Goal: Information Seeking & Learning: Find specific fact

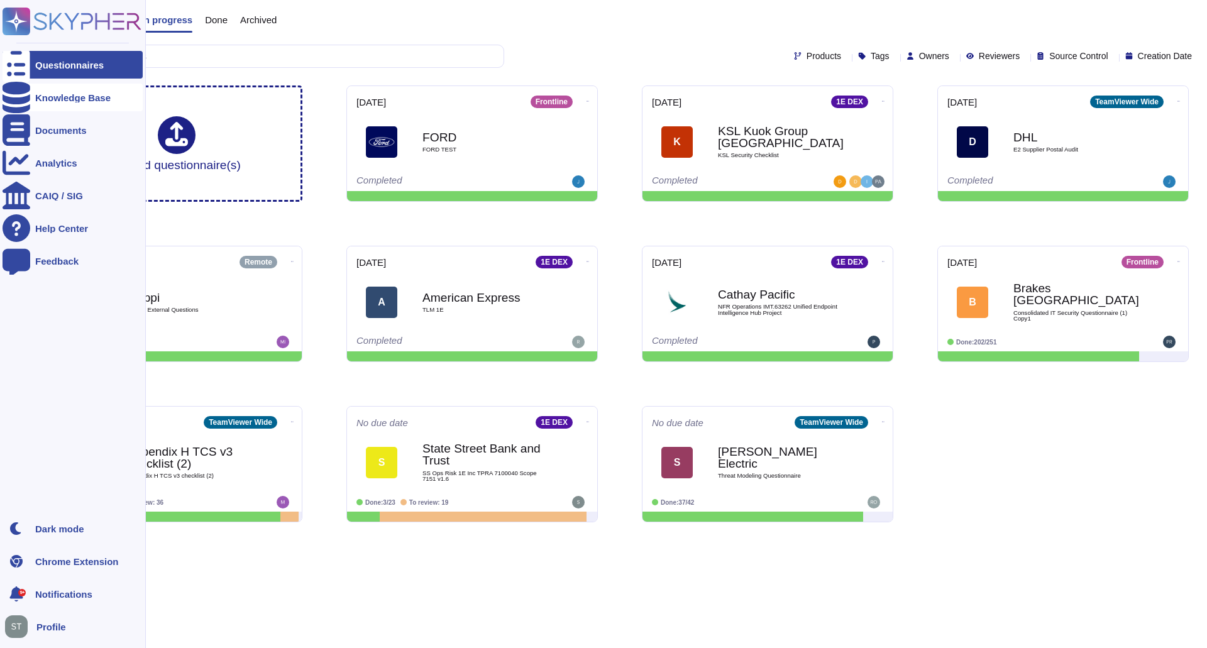
click at [66, 99] on div "Knowledge Base" at bounding box center [72, 97] width 75 height 9
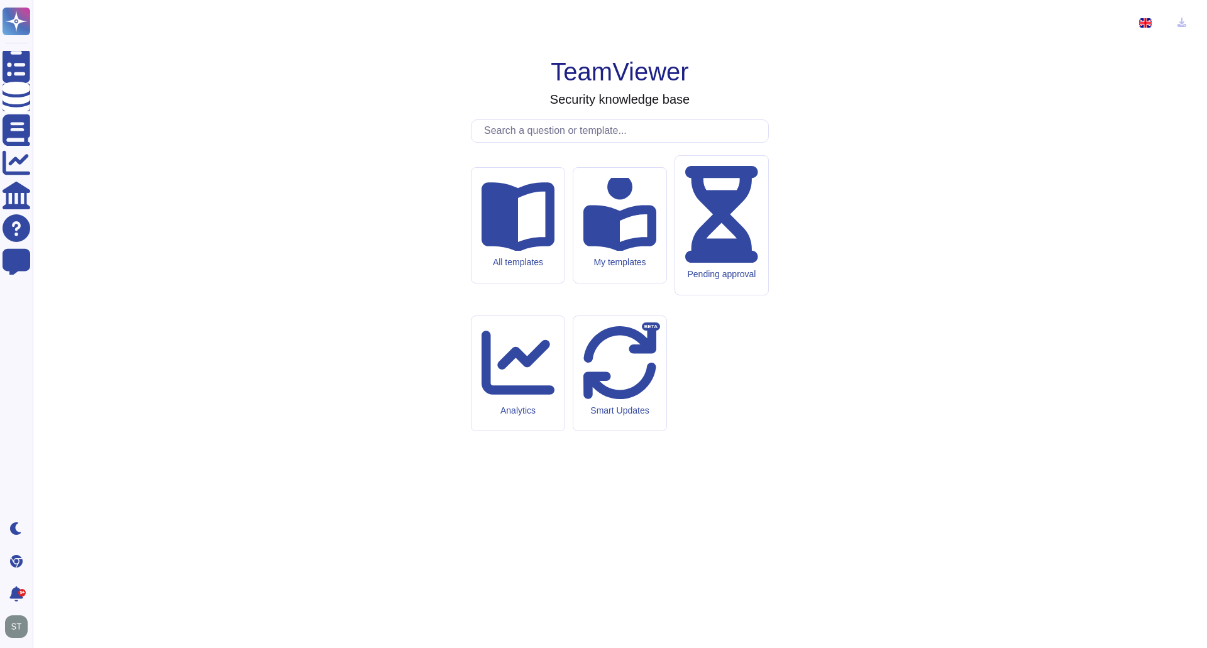
click at [516, 142] on input "text" at bounding box center [623, 131] width 290 height 22
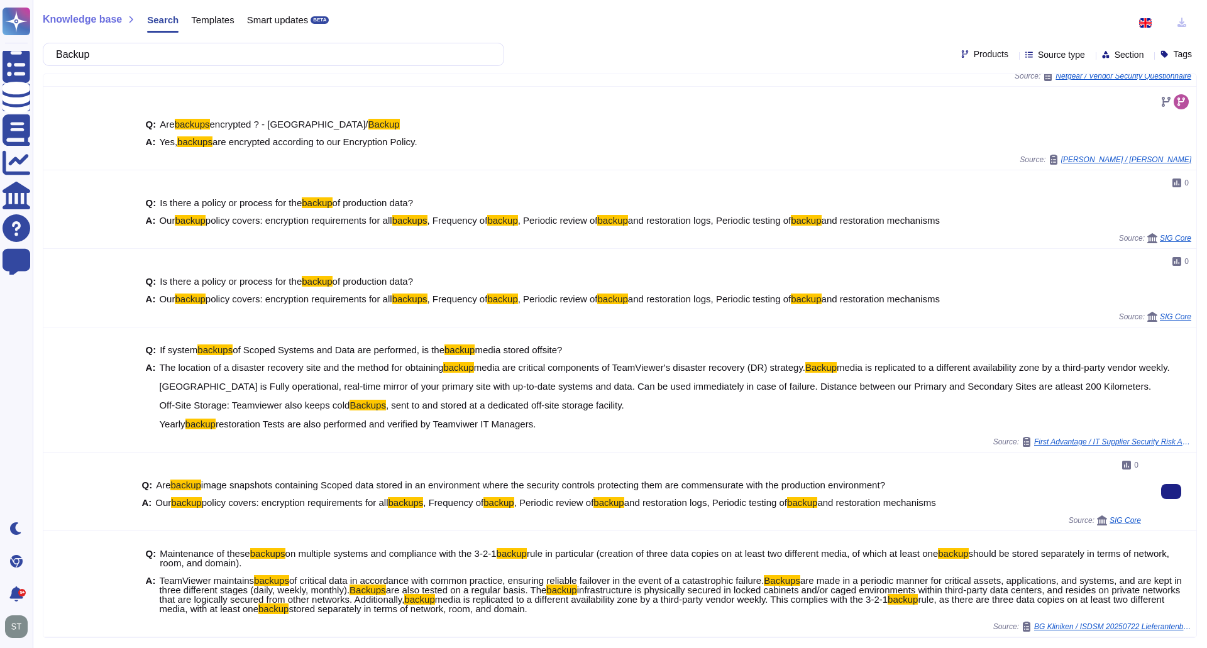
scroll to position [165, 0]
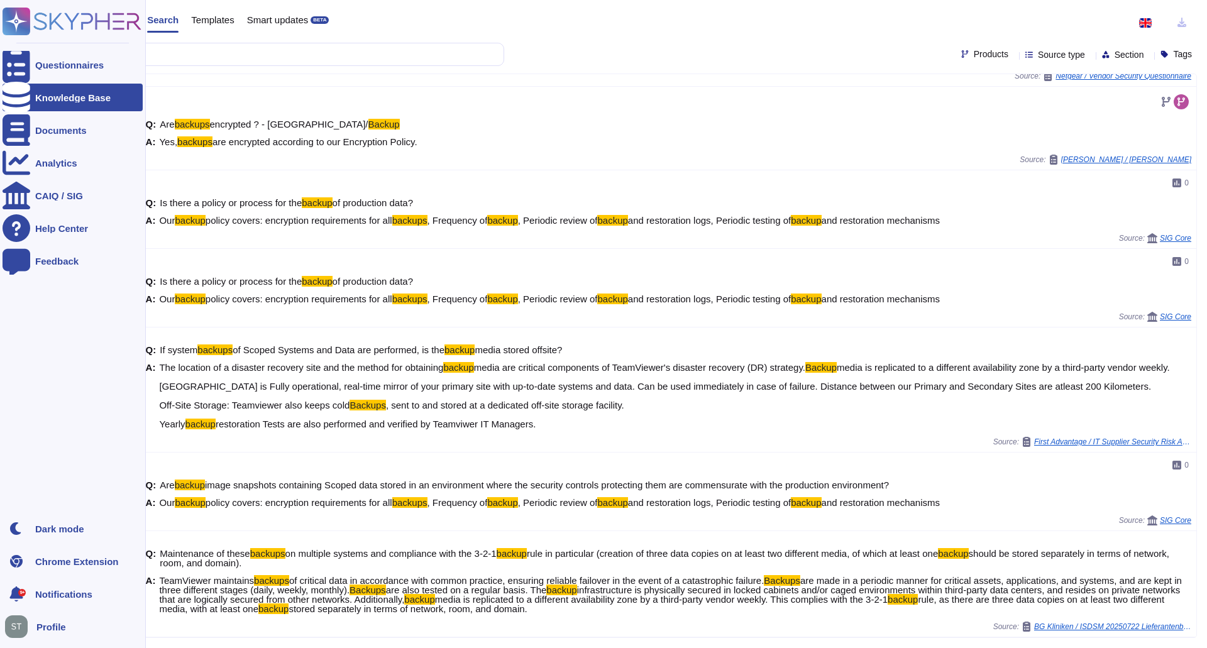
type input "Backup"
